Goal: Information Seeking & Learning: Learn about a topic

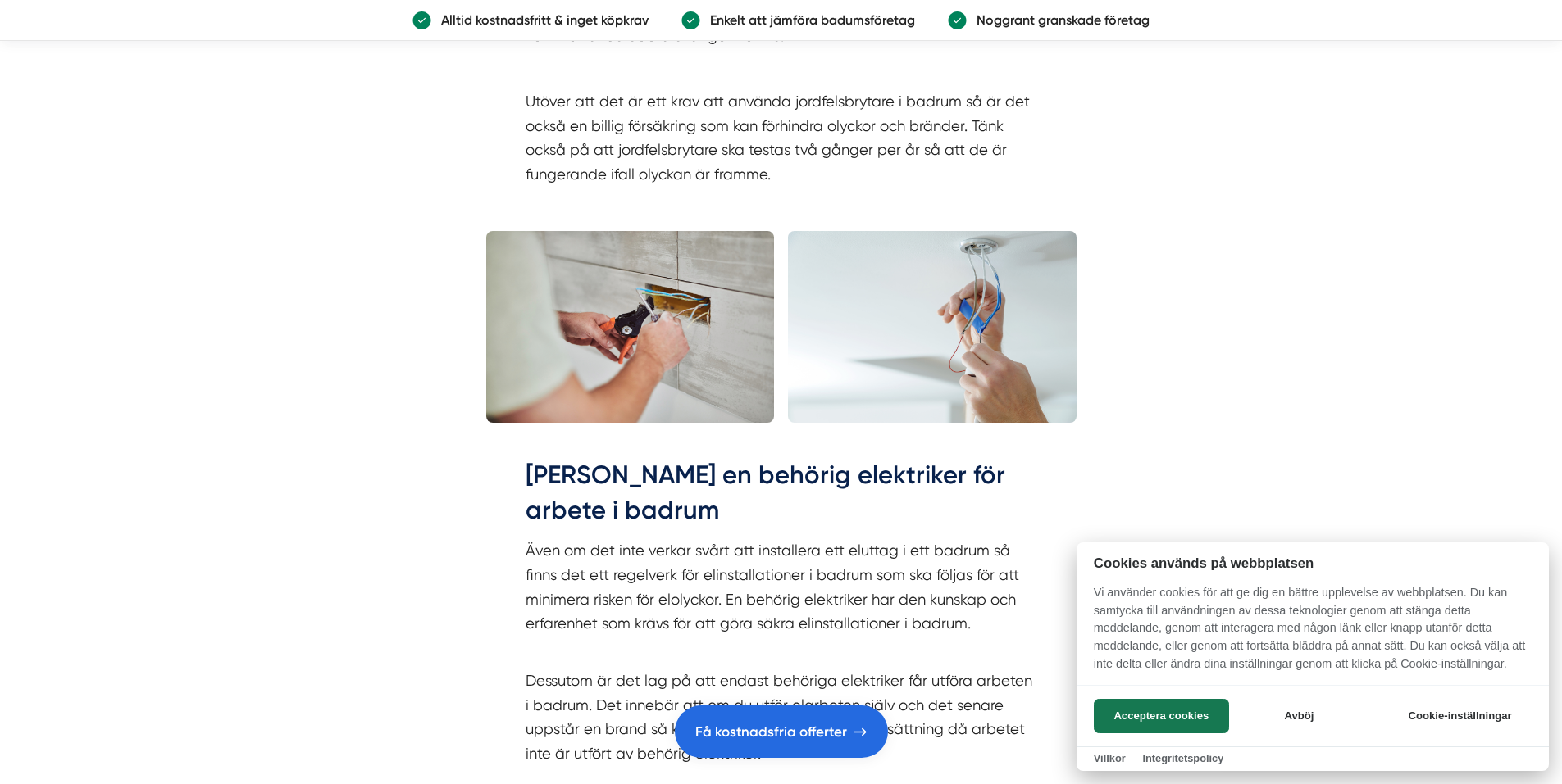
scroll to position [4589, 0]
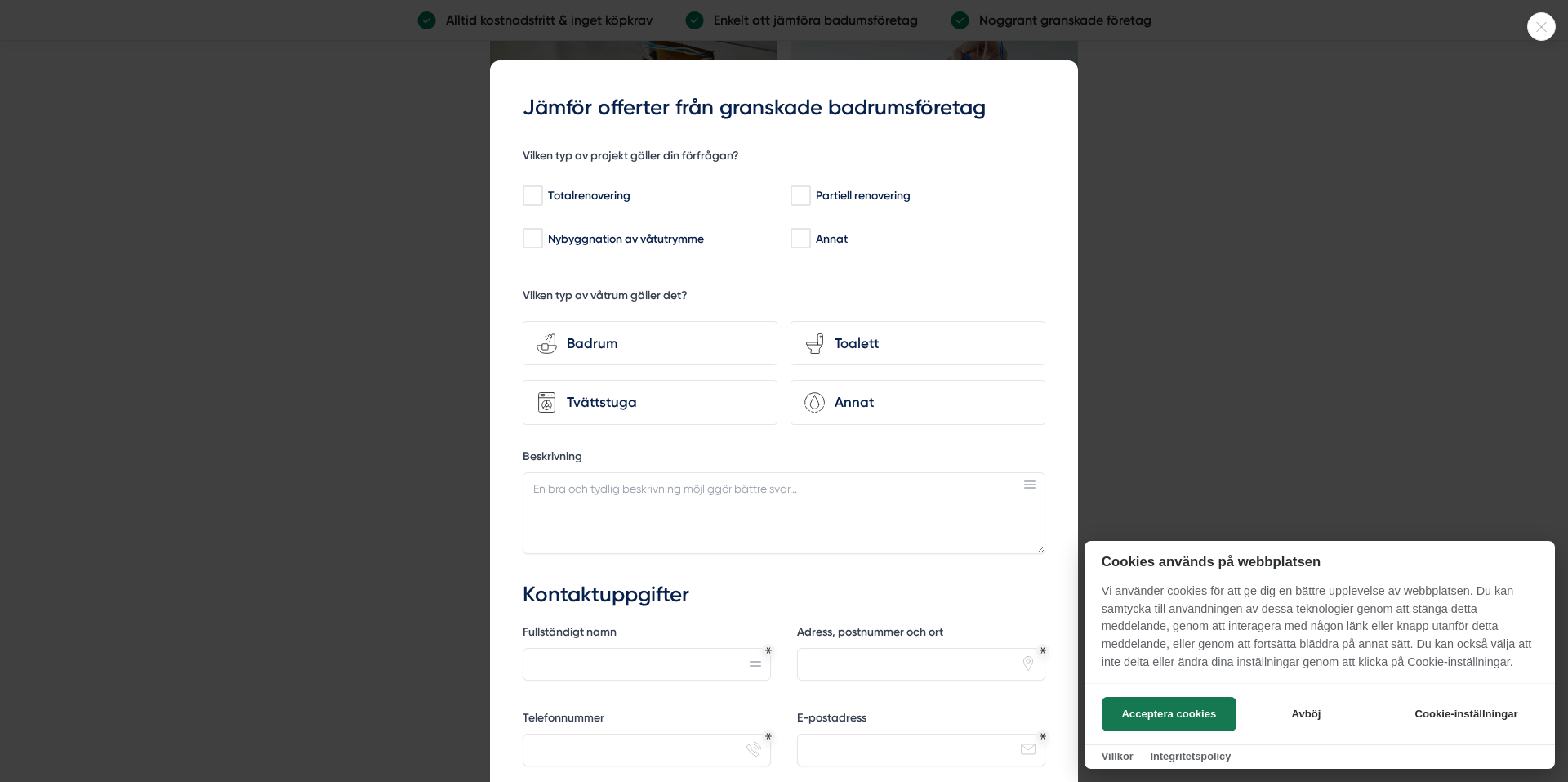
click at [1535, 25] on icon at bounding box center [1542, 27] width 27 height 10
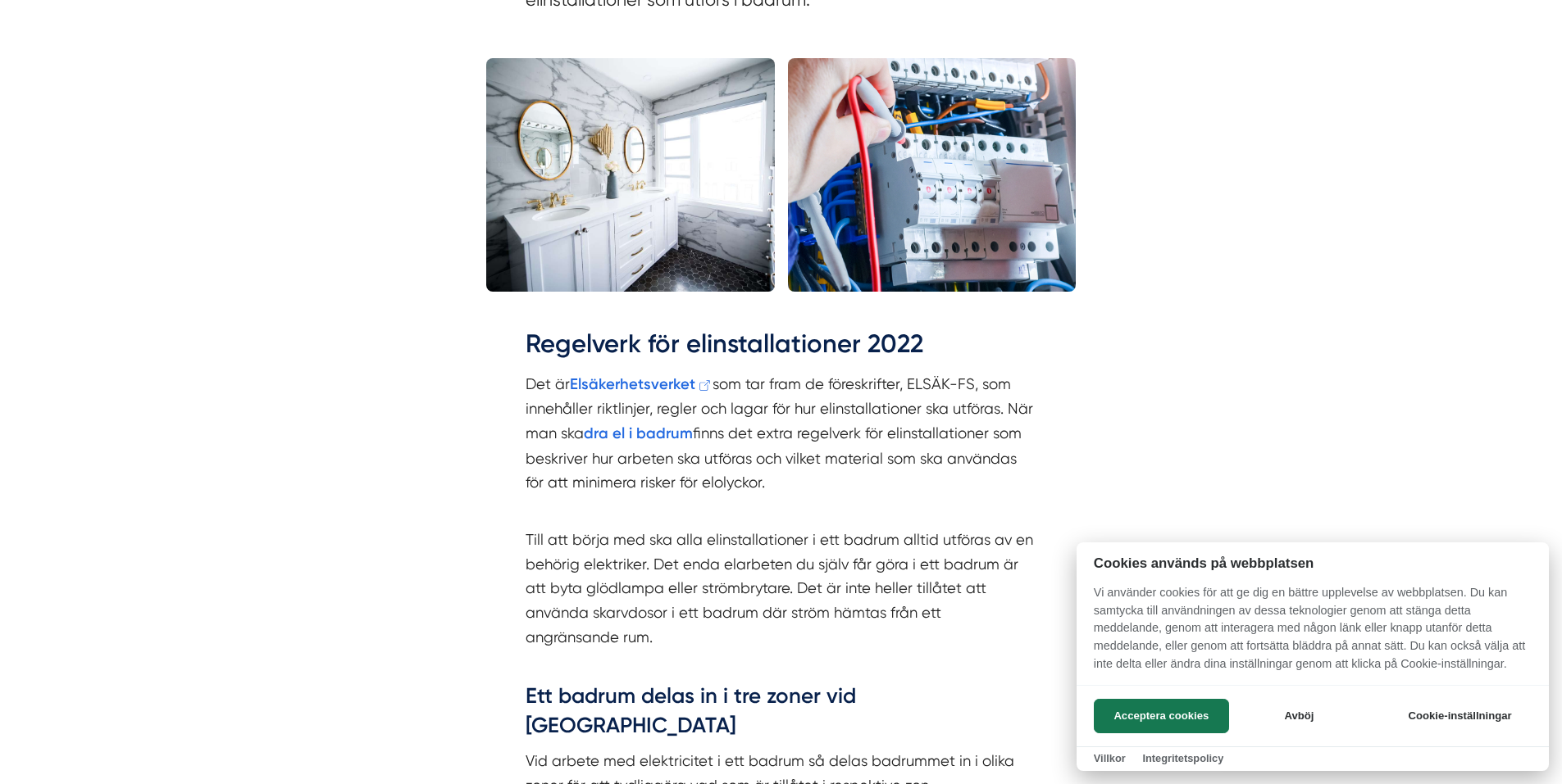
scroll to position [983, 0]
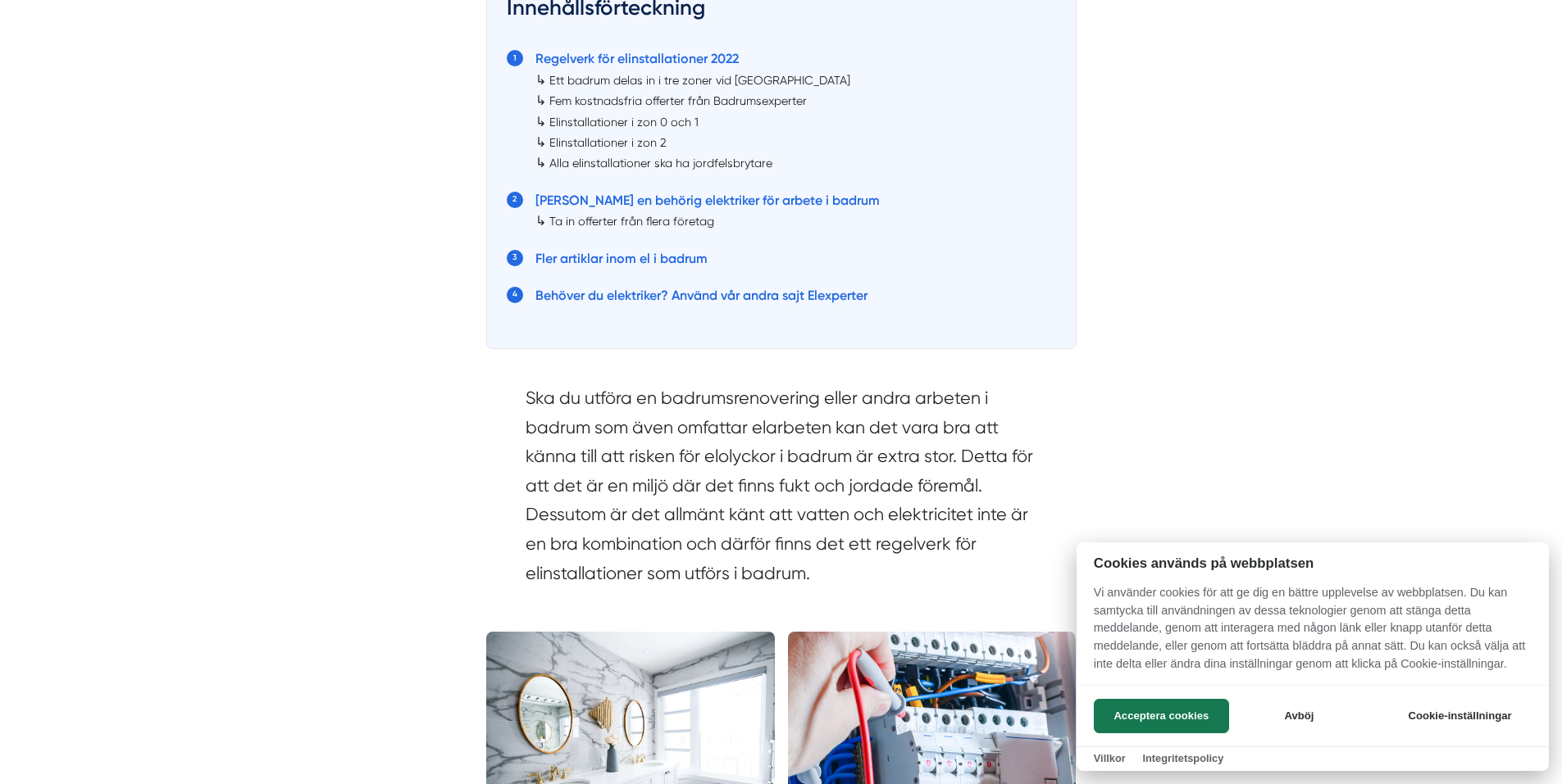
click at [692, 258] on div at bounding box center [781, 392] width 1562 height 784
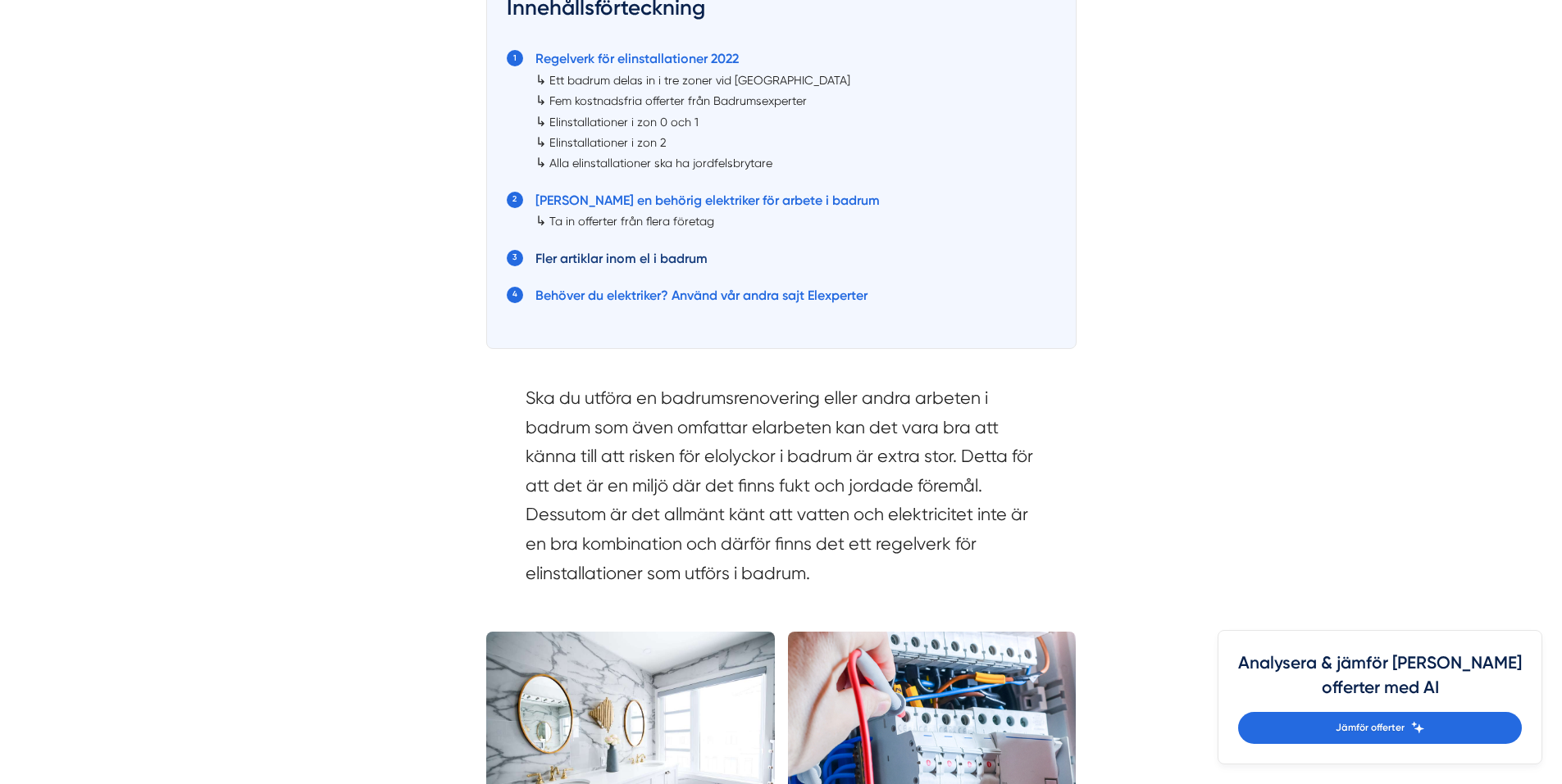
click at [688, 260] on link "Fler artiklar inom el i badrum" at bounding box center [621, 258] width 172 height 16
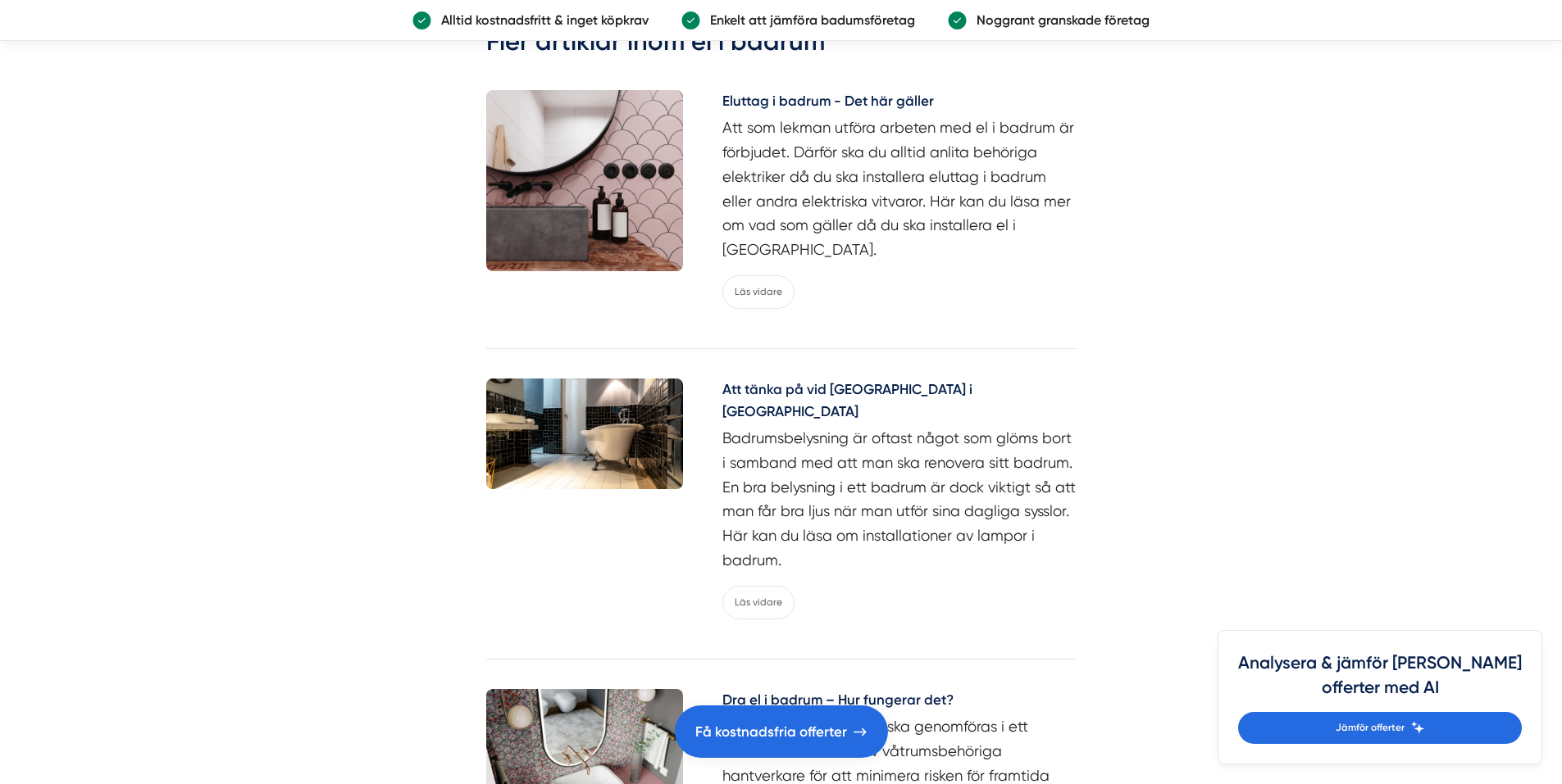
scroll to position [7212, 0]
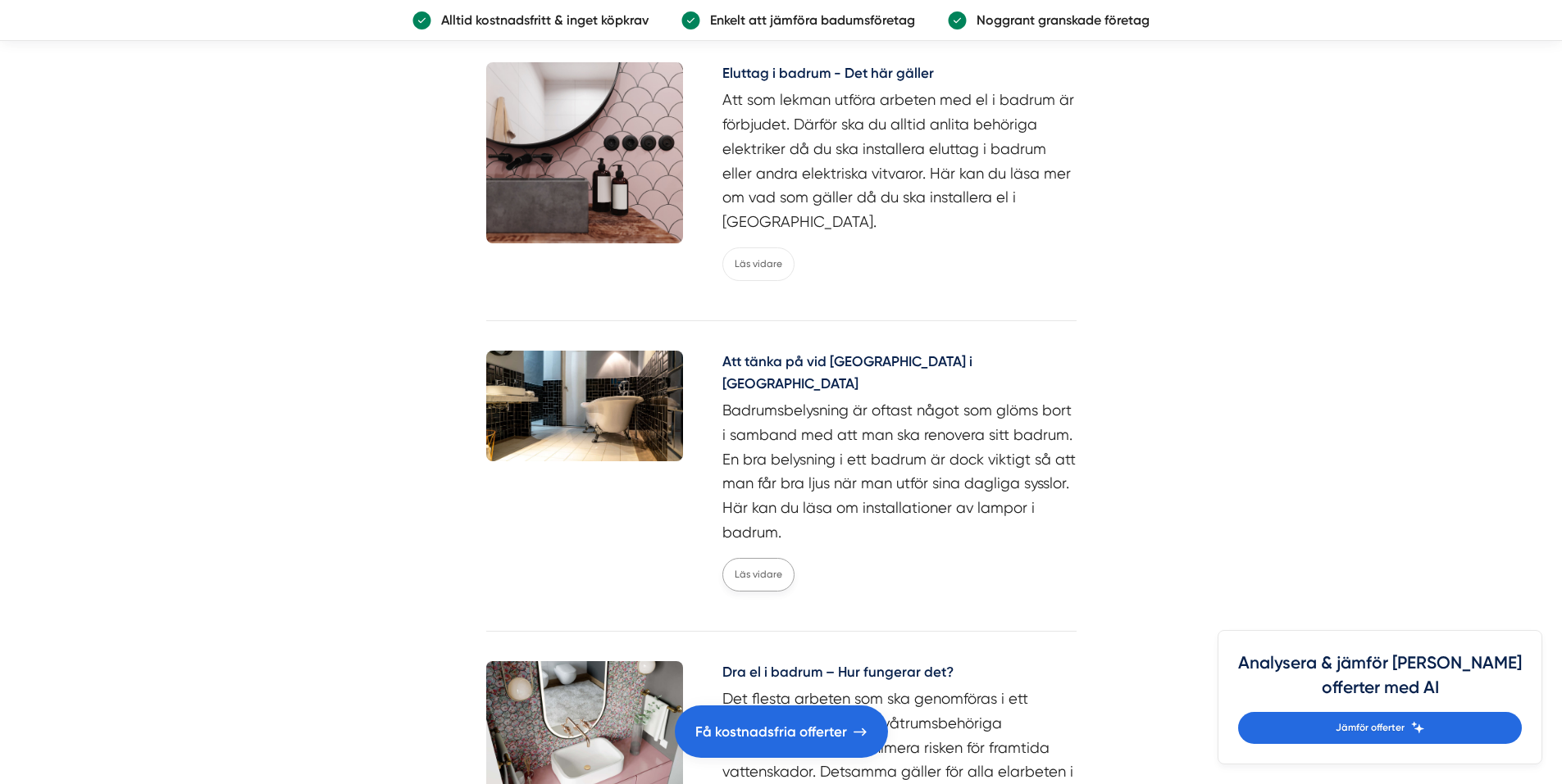
click at [772, 558] on link "Läs vidare" at bounding box center [758, 575] width 72 height 33
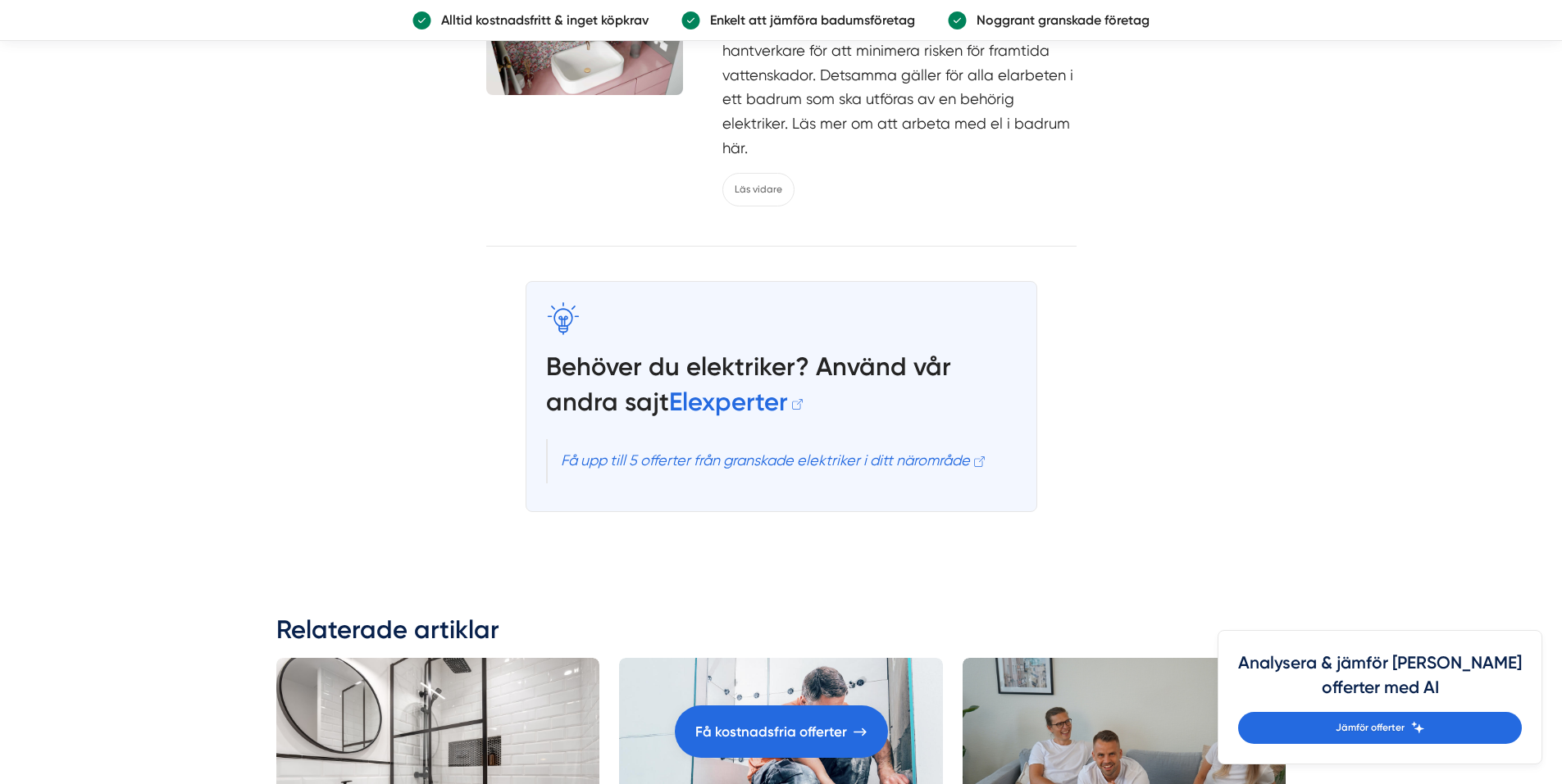
scroll to position [3851, 0]
